Goal: Transaction & Acquisition: Obtain resource

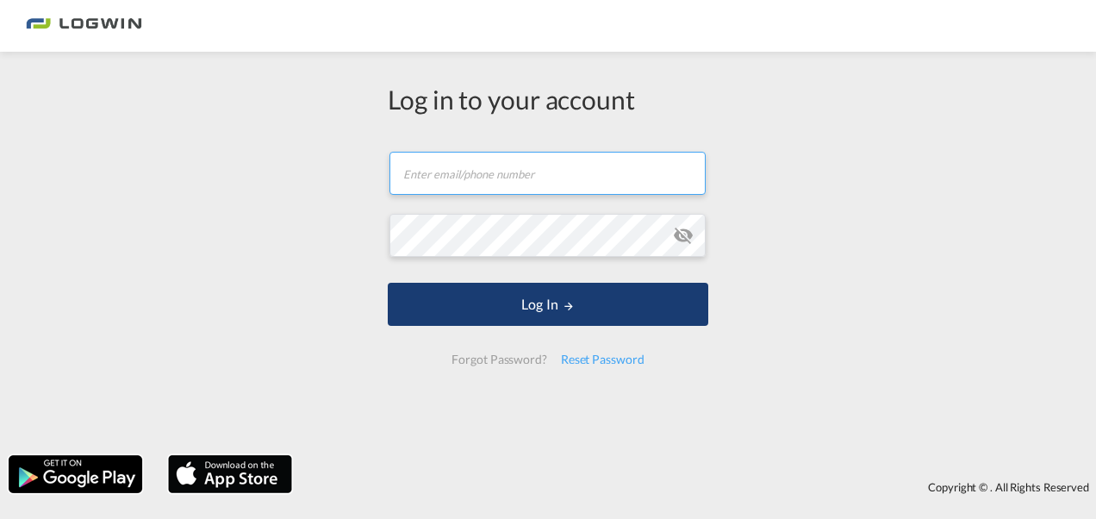
type input "[EMAIL_ADDRESS][PERSON_NAME][DOMAIN_NAME]"
click at [512, 311] on button "Log In" at bounding box center [548, 304] width 320 height 43
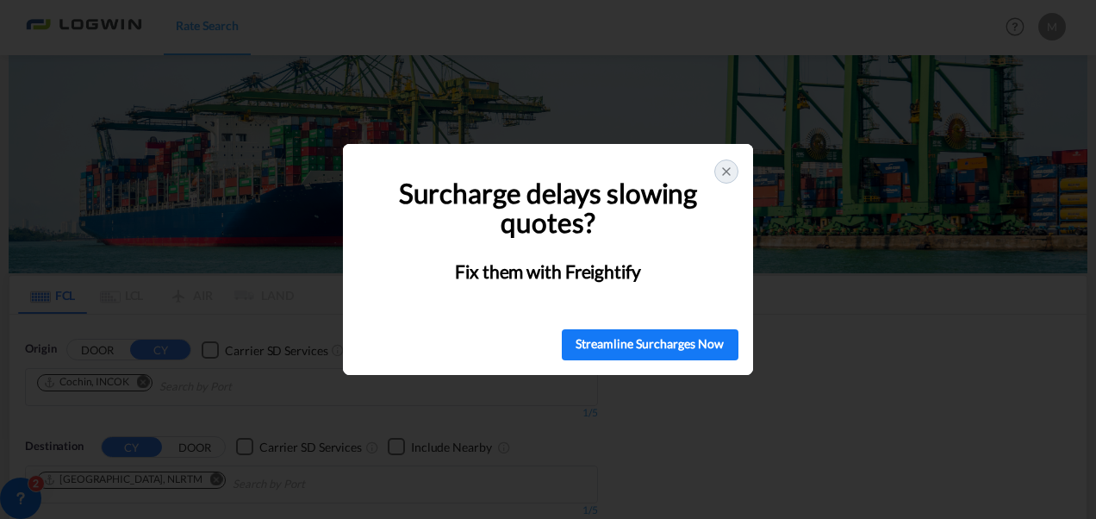
click at [727, 169] on icon at bounding box center [726, 171] width 7 height 7
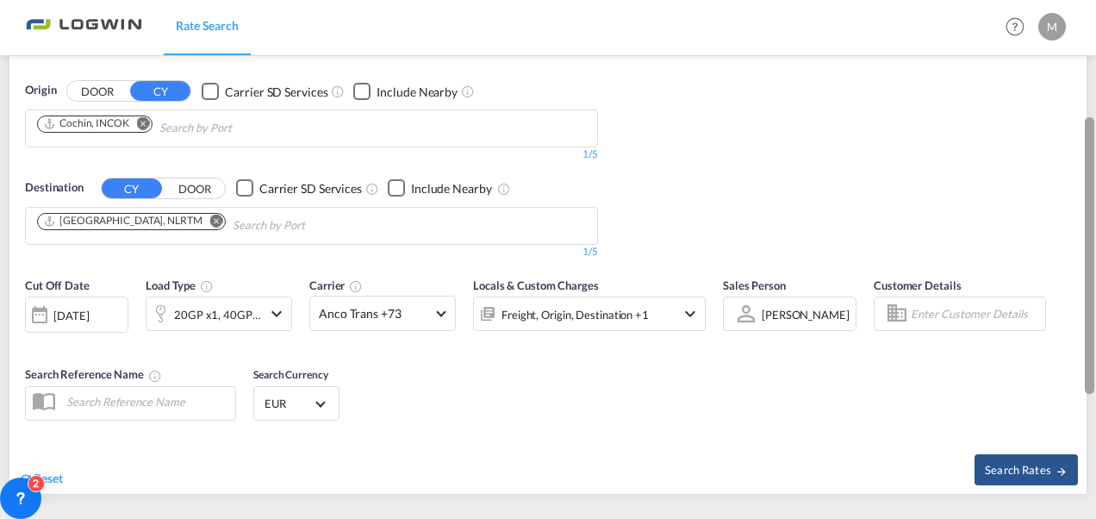
drag, startPoint x: 1093, startPoint y: 189, endPoint x: 1095, endPoint y: 327, distance: 137.9
click at [1095, 327] on html "Rate Search Rate Search Help Resources Product Release M My Profile Logout FCL …" at bounding box center [548, 259] width 1096 height 519
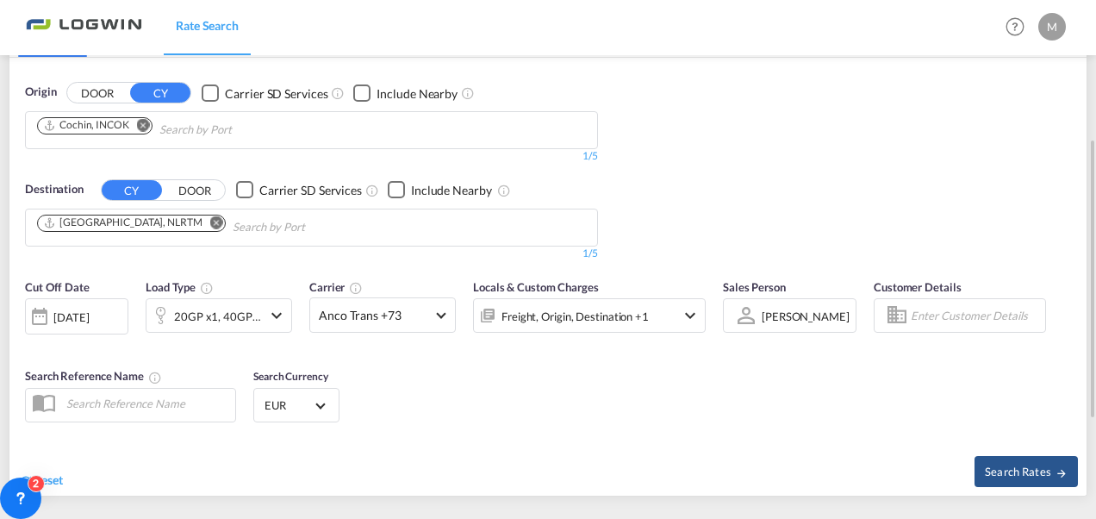
click at [274, 310] on md-icon "icon-chevron-down" at bounding box center [276, 315] width 21 height 21
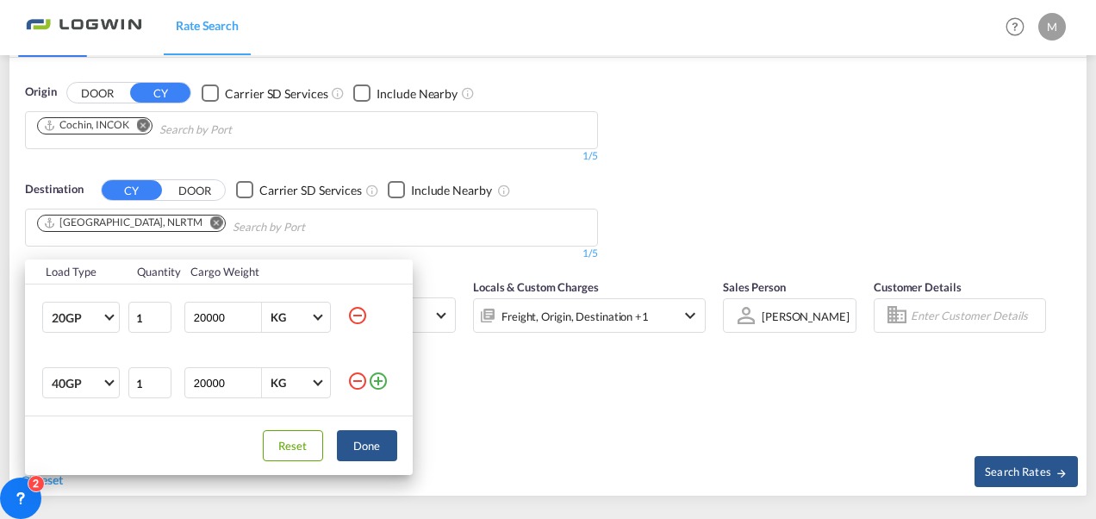
click at [352, 384] on md-icon "icon-minus-circle-outline" at bounding box center [357, 380] width 21 height 21
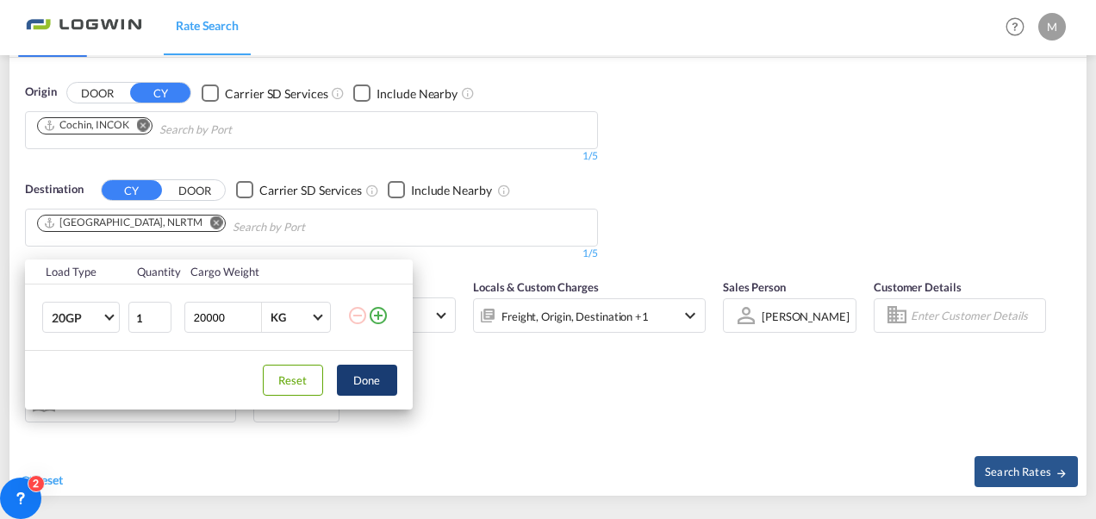
click at [357, 386] on button "Done" at bounding box center [367, 379] width 60 height 31
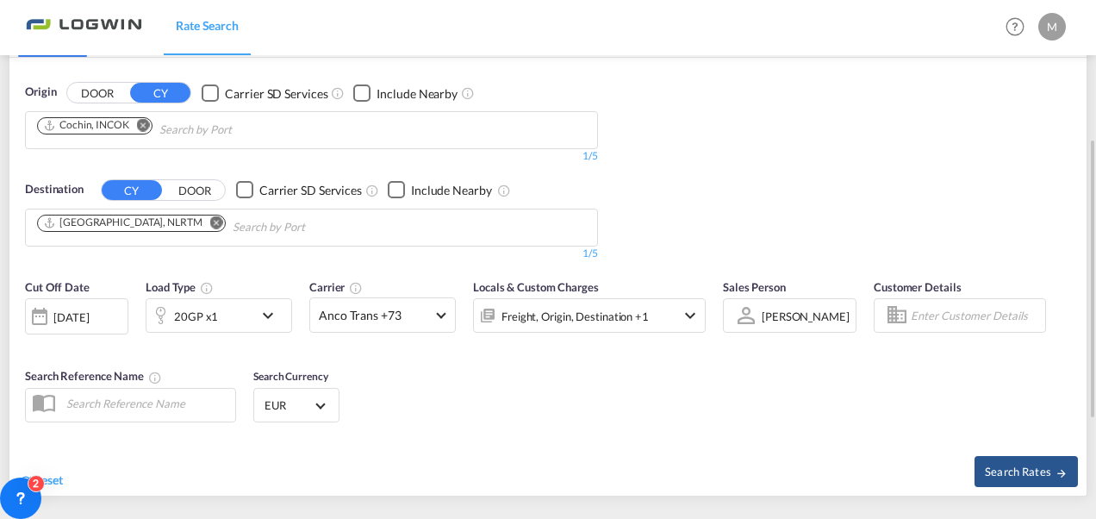
click at [36, 318] on div at bounding box center [40, 316] width 28 height 34
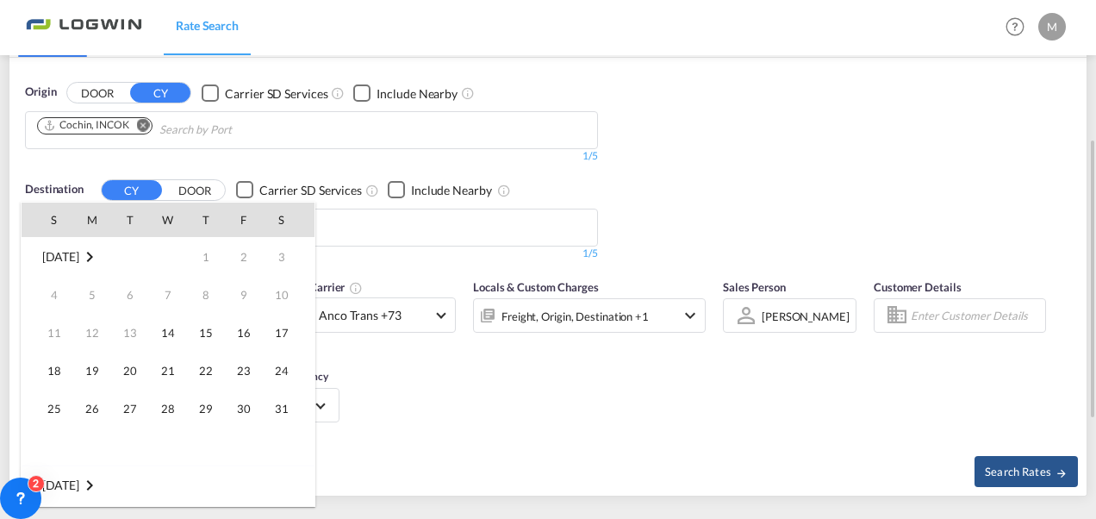
scroll to position [685, 0]
click at [624, 384] on div at bounding box center [548, 259] width 1096 height 519
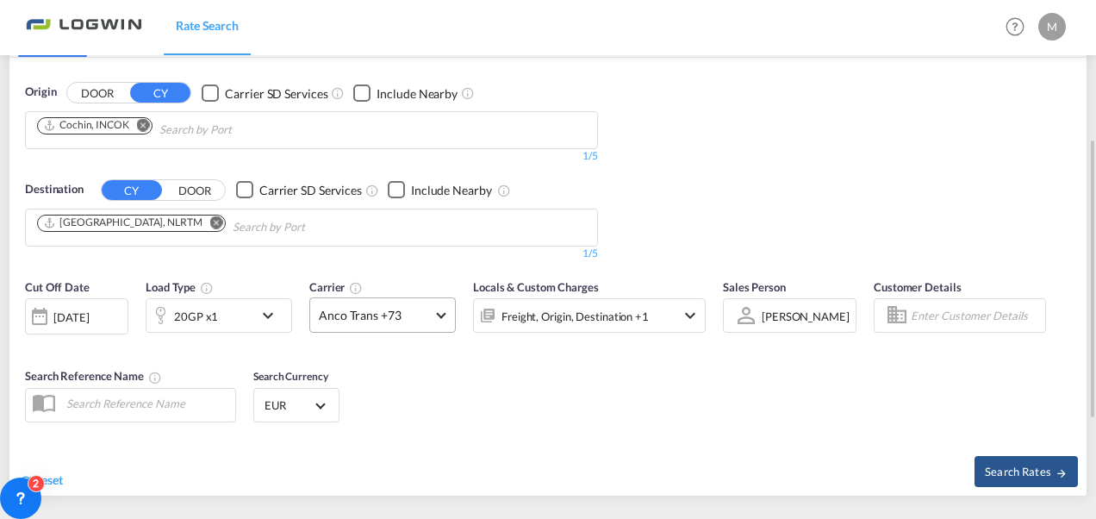
click at [407, 320] on span "Anco Trans +73" at bounding box center [375, 315] width 112 height 17
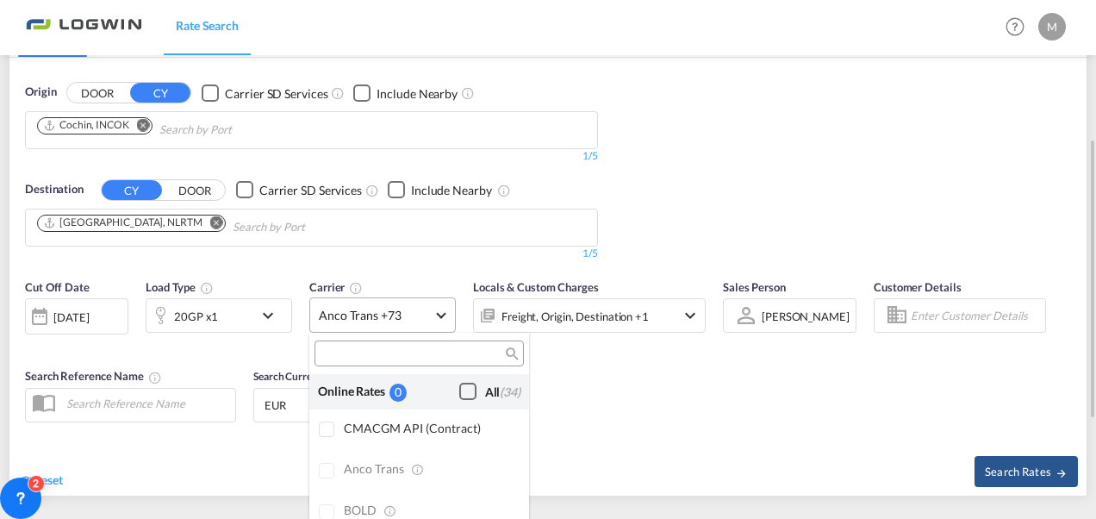
scroll to position [1384, 0]
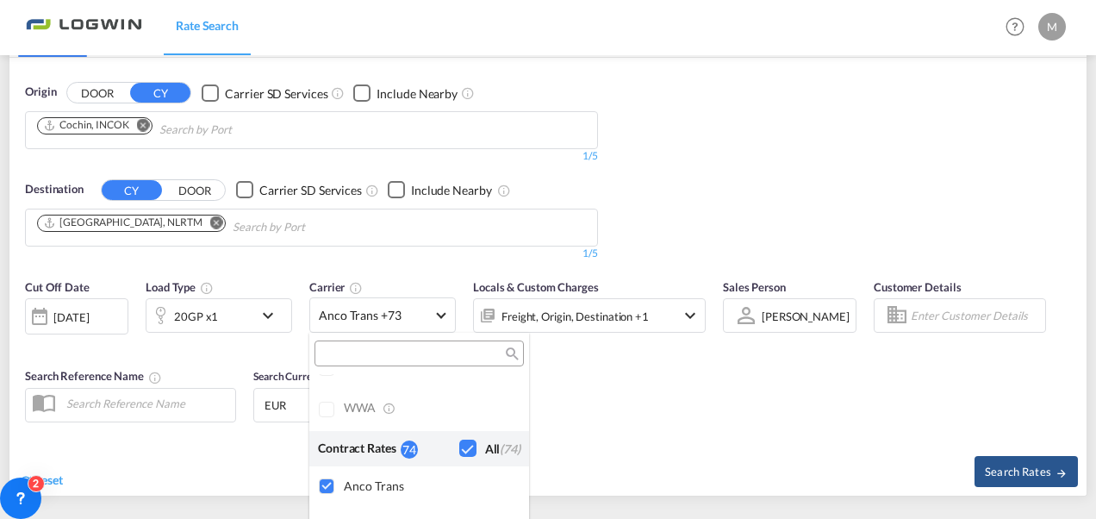
click at [414, 354] on input "search" at bounding box center [412, 354] width 185 height 16
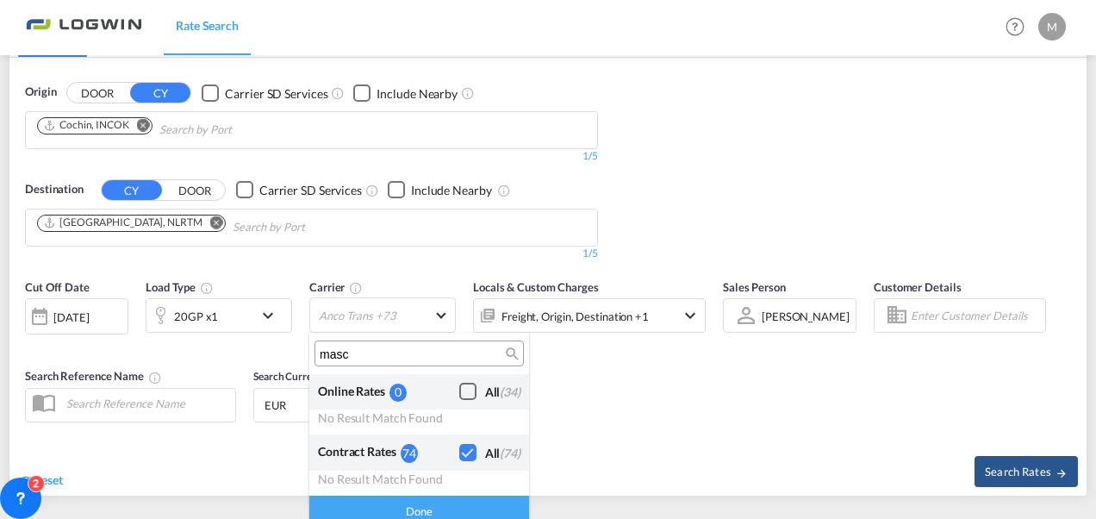
scroll to position [0, 0]
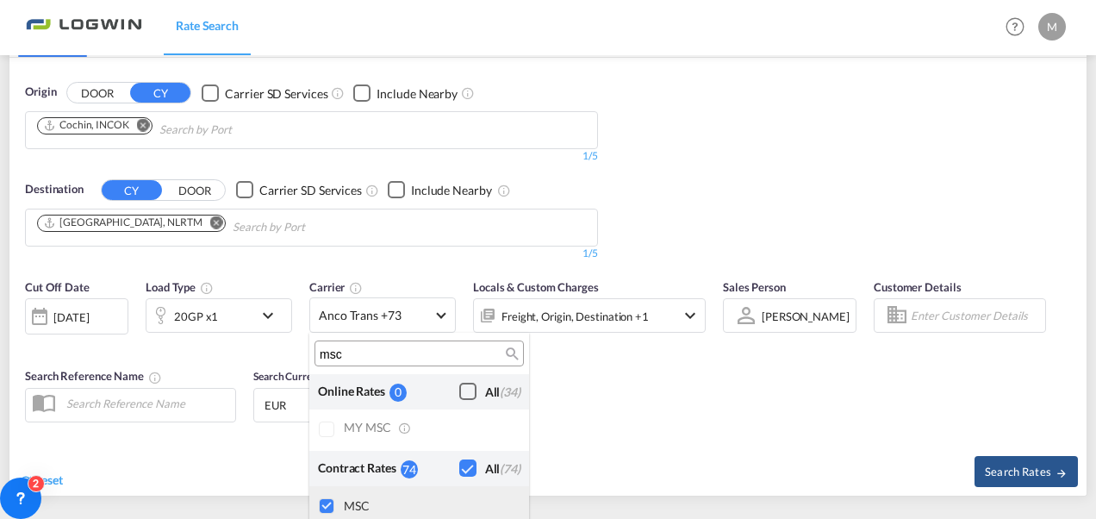
type input "msc"
click at [325, 505] on div at bounding box center [327, 506] width 17 height 17
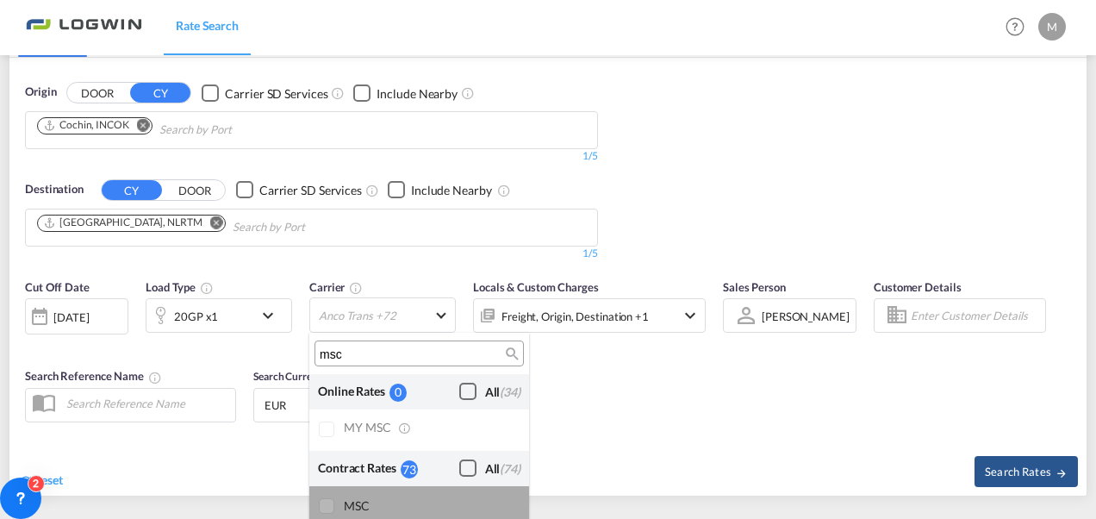
click at [325, 505] on div at bounding box center [327, 506] width 17 height 17
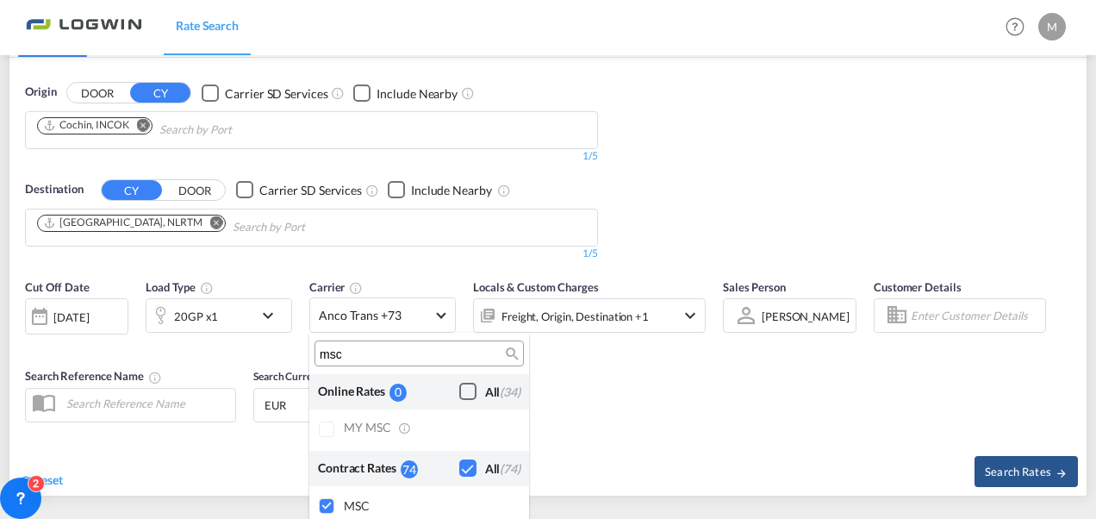
click at [464, 468] on div "Checkbox No Ink" at bounding box center [467, 467] width 17 height 17
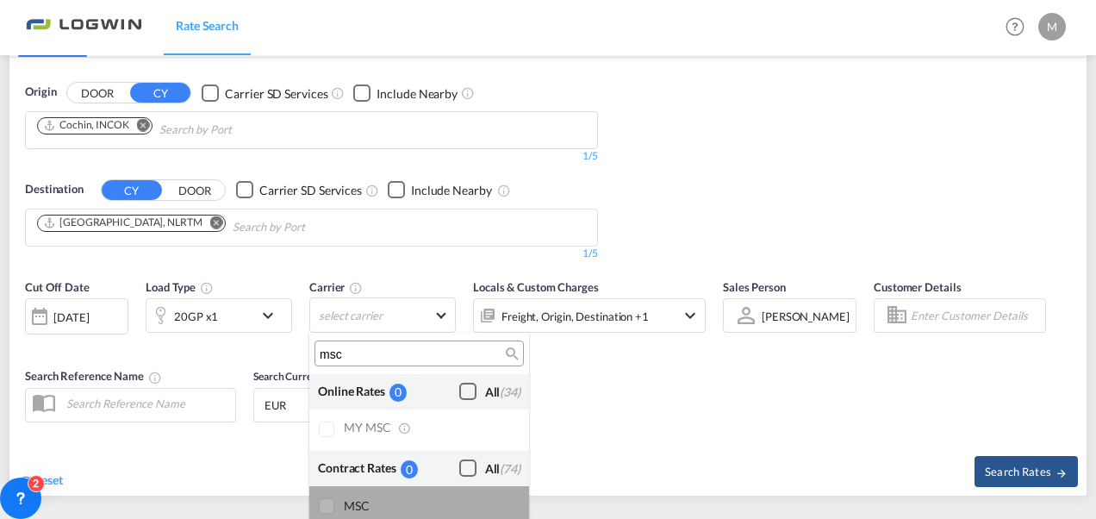
click at [322, 508] on div at bounding box center [327, 506] width 17 height 17
click at [986, 467] on md-backdrop at bounding box center [548, 259] width 1096 height 519
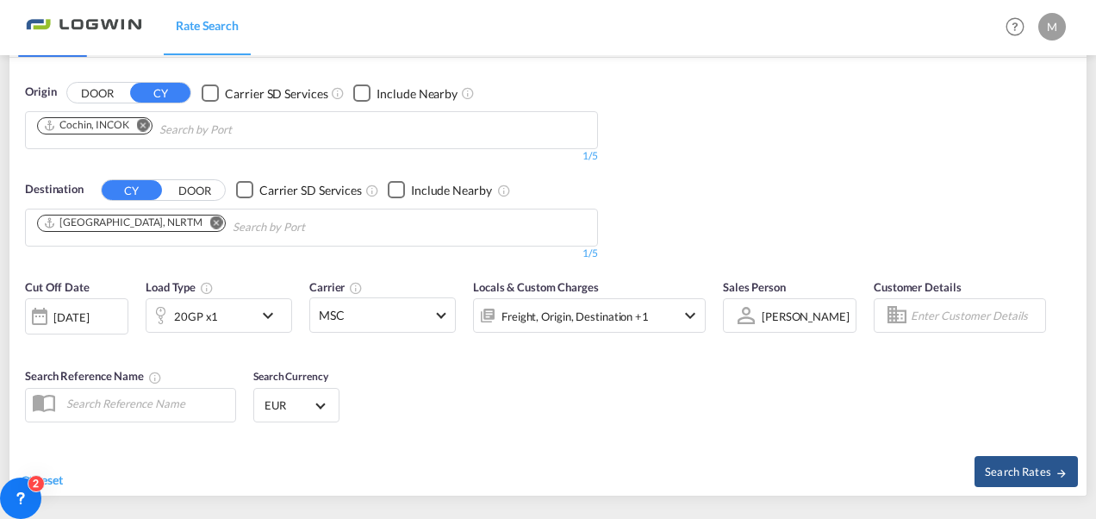
click at [986, 467] on span "Search Rates" at bounding box center [1026, 471] width 83 height 14
type input "INCOK to NLRTM / [DATE]"
